Goal: Check status: Check status

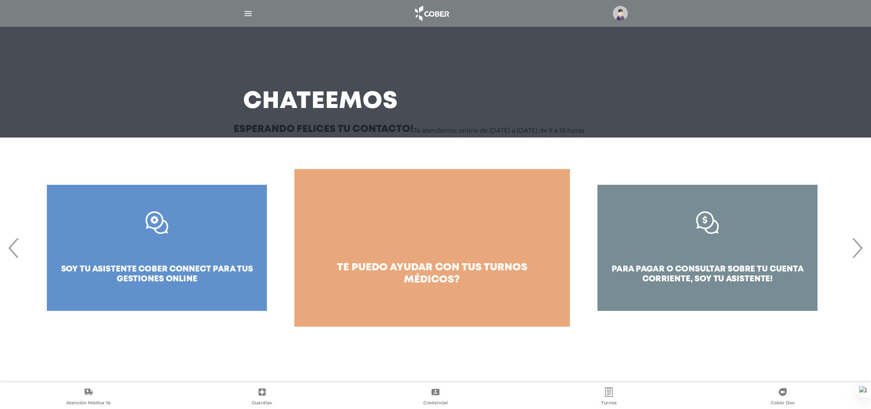
click at [627, 12] on img at bounding box center [620, 13] width 15 height 15
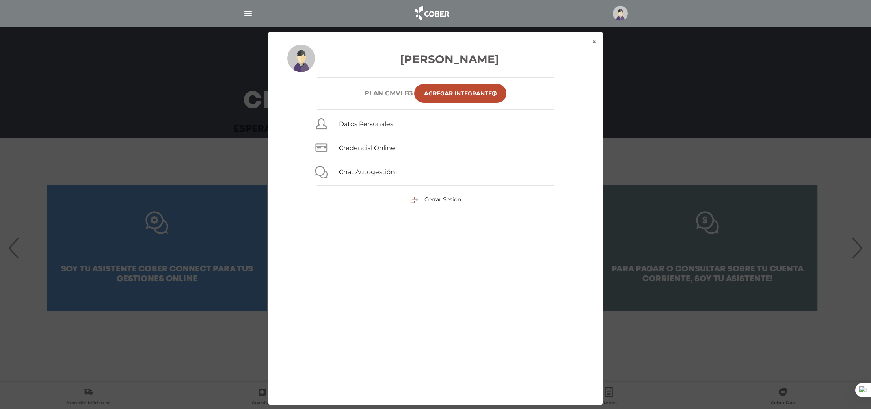
click at [243, 19] on div at bounding box center [436, 13] width 404 height 19
click at [247, 14] on img "button" at bounding box center [248, 14] width 10 height 10
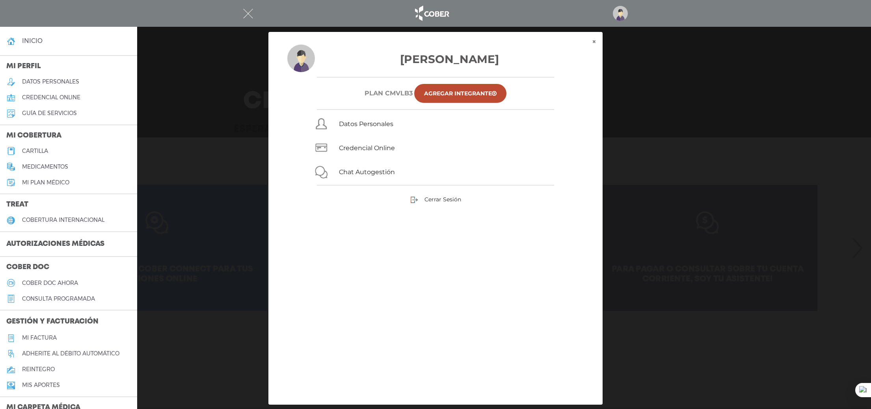
click at [52, 244] on h3 "Autorizaciones médicas" at bounding box center [55, 244] width 111 height 15
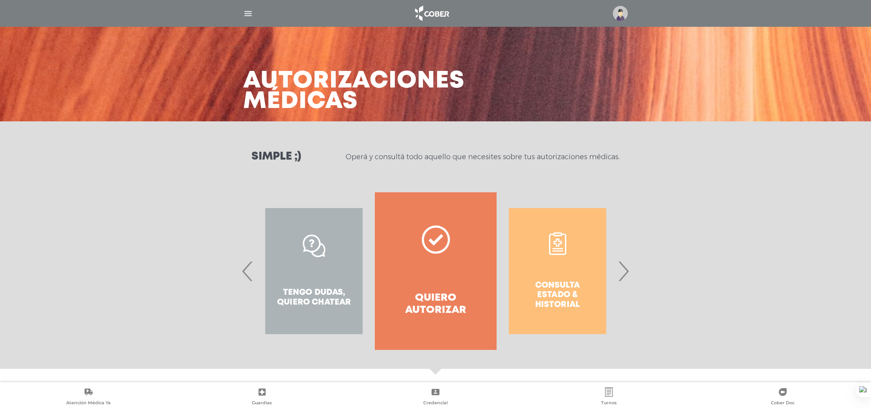
click at [542, 263] on div "Consulta estado & historial" at bounding box center [558, 271] width 122 height 158
click at [618, 276] on div "Consulta estado & historial" at bounding box center [558, 271] width 122 height 158
click at [622, 277] on span "›" at bounding box center [623, 271] width 15 height 43
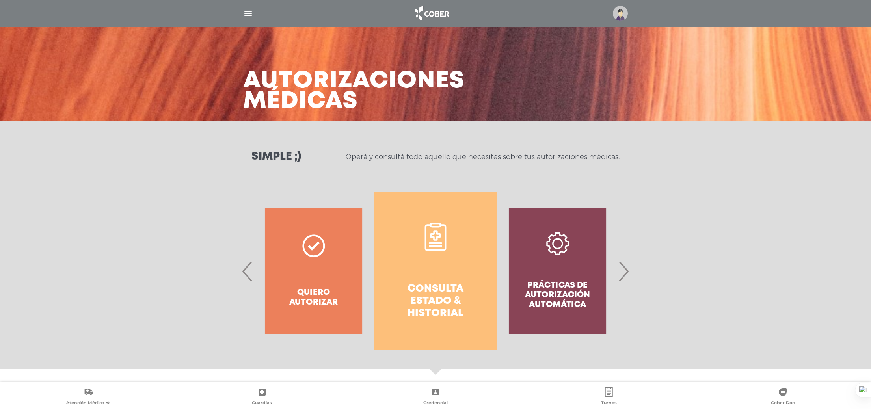
click at [464, 275] on link "Consulta estado & historial" at bounding box center [436, 271] width 122 height 158
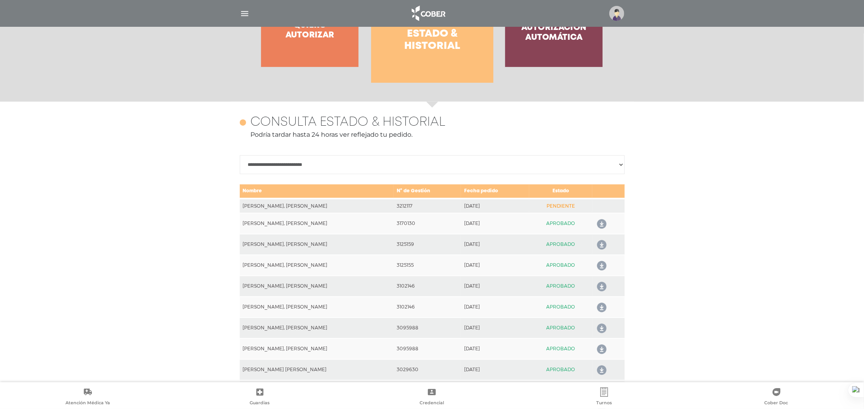
scroll to position [350, 0]
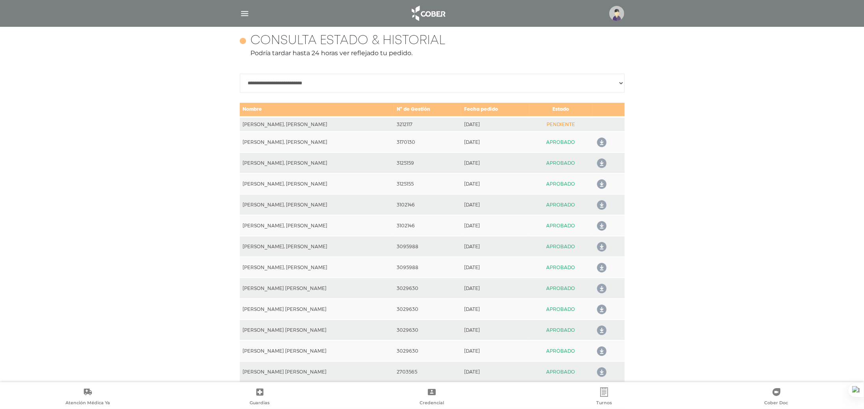
click at [556, 127] on td "PENDIENTE" at bounding box center [560, 124] width 63 height 15
